Goal: Find specific page/section: Find specific page/section

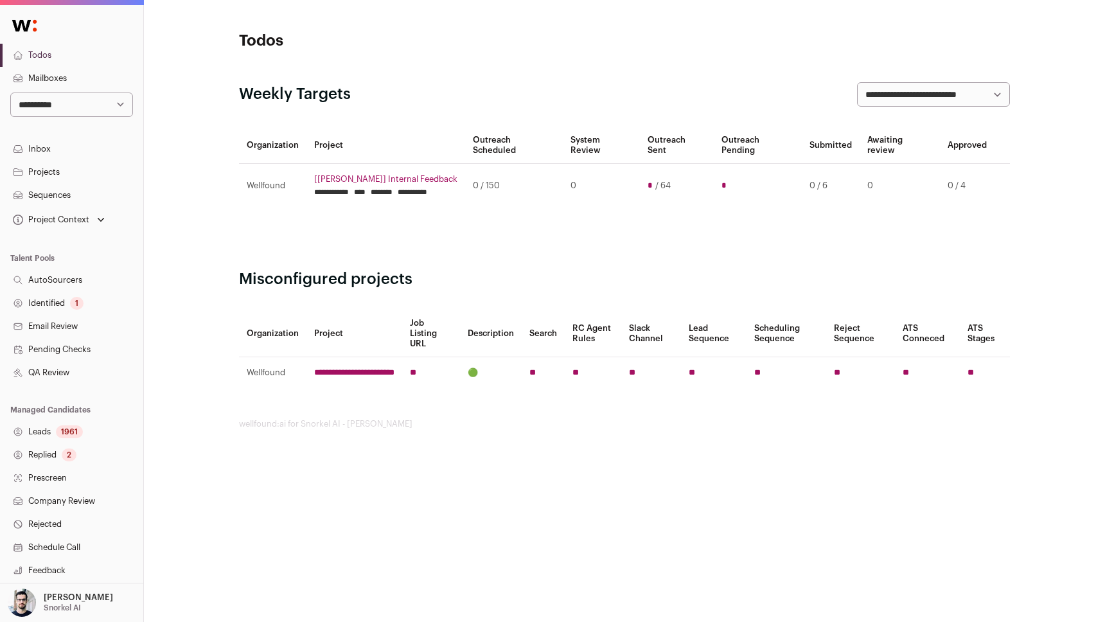
scroll to position [118, 0]
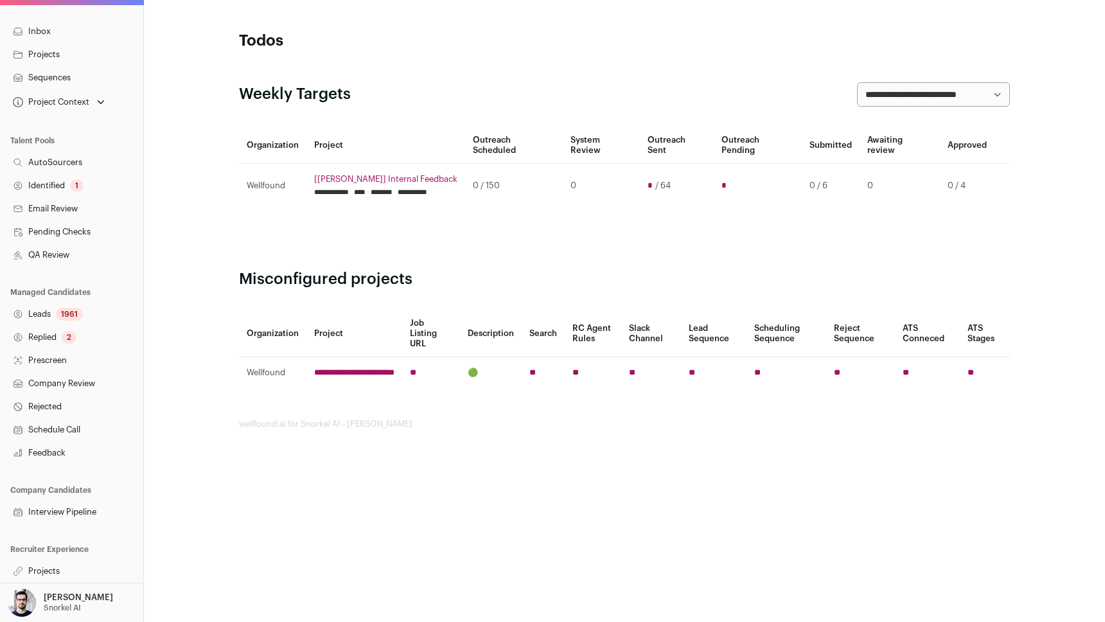
click at [50, 572] on link "Projects" at bounding box center [71, 570] width 143 height 23
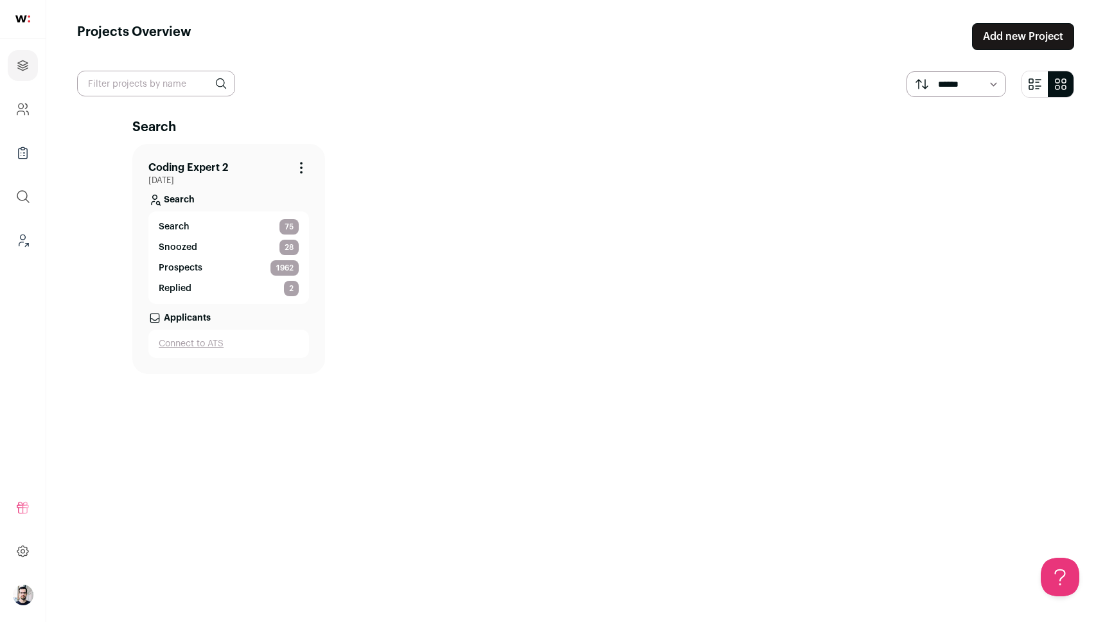
click at [196, 170] on link "Coding Expert 2" at bounding box center [188, 167] width 80 height 15
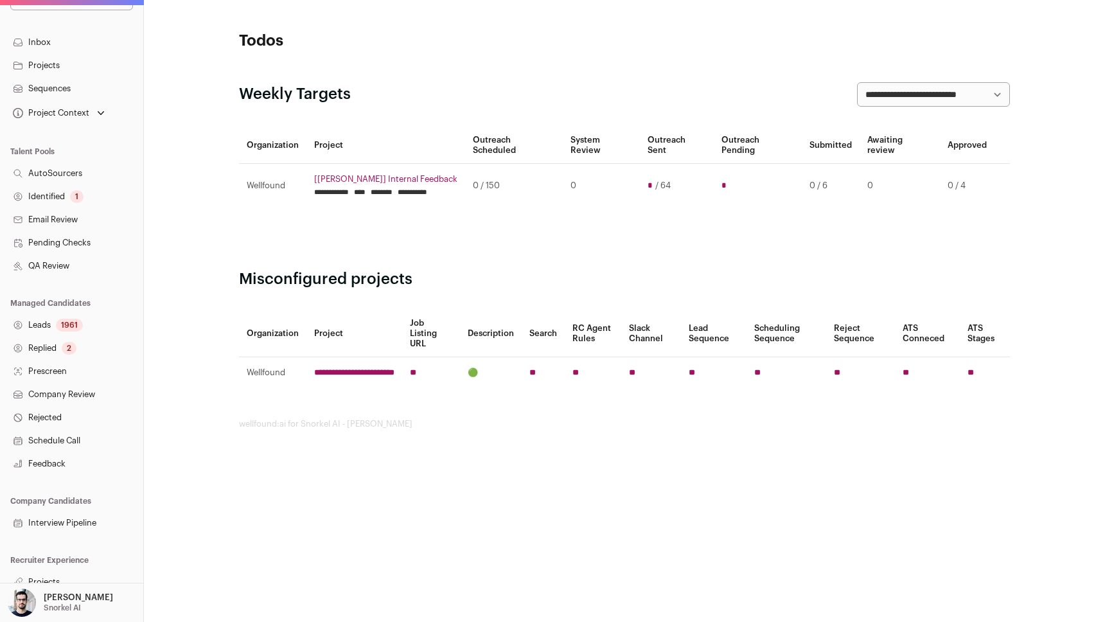
scroll to position [118, 0]
